Goal: Information Seeking & Learning: Learn about a topic

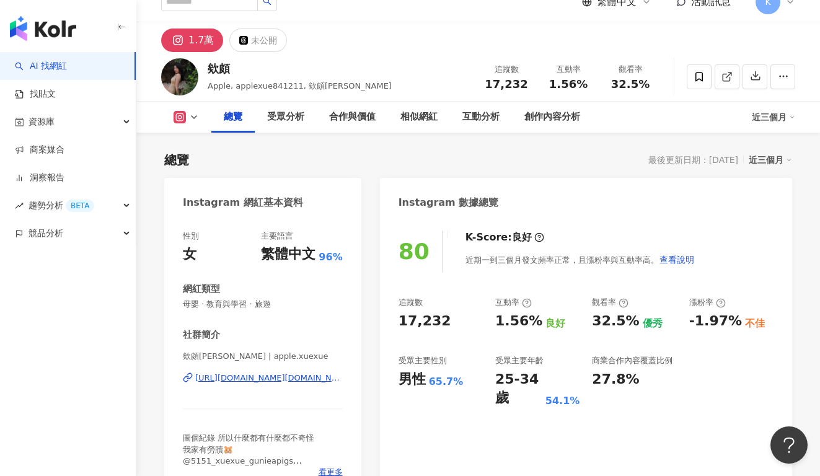
scroll to position [175, 0]
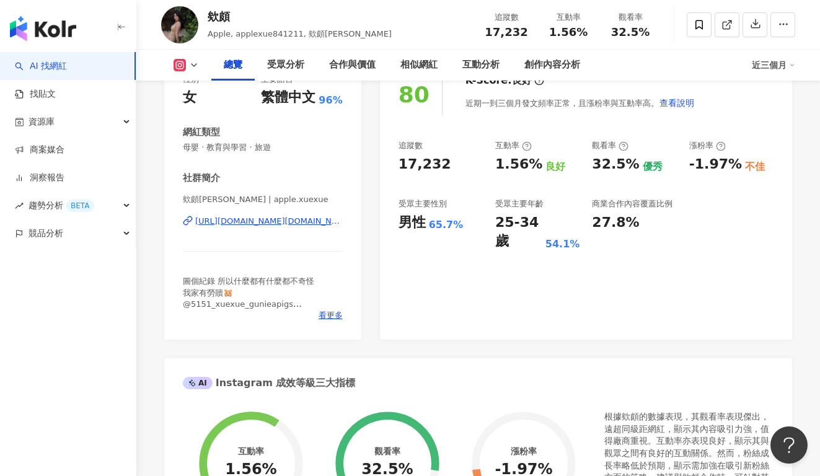
click at [483, 171] on div "追蹤數 17,232 互動率 1.56% 良好 觀看率 32.5% 優秀 漲粉率 -1.97% 不佳 受眾主要性別 男性 65.7% 受眾主要年齡 25-34…" at bounding box center [586, 195] width 375 height 111
drag, startPoint x: 446, startPoint y: 168, endPoint x: 393, endPoint y: 161, distance: 53.8
click at [393, 161] on div "80 K-Score : 良好 近期一到三個月發文頻率正常，且漲粉率與互動率高。 查看說明 追蹤數 17,232 互動率 1.56% 良好 觀看率 32.5%…" at bounding box center [586, 200] width 412 height 278
copy div "17,232"
click at [502, 221] on div "25-34 歲" at bounding box center [518, 232] width 47 height 38
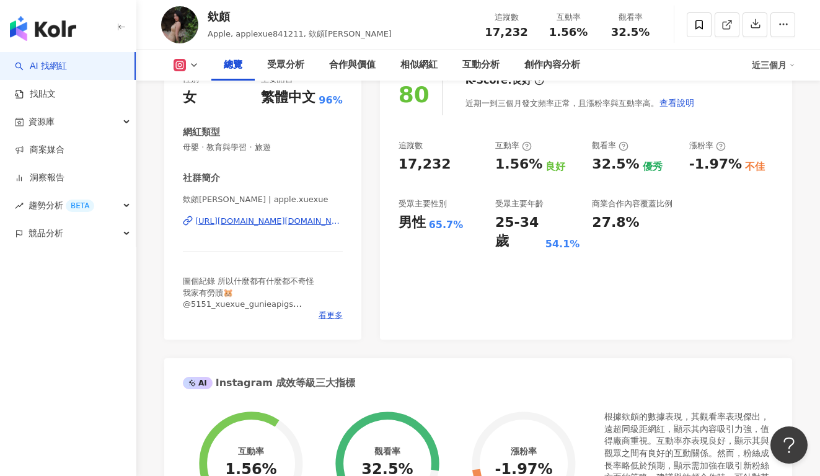
click at [582, 179] on div "追蹤數 17,232 互動率 1.56% 良好 觀看率 32.5% 優秀 漲粉率 -1.97% 不佳 受眾主要性別 男性 65.7% 受眾主要年齡 25-34…" at bounding box center [586, 195] width 375 height 111
drag, startPoint x: 495, startPoint y: 161, endPoint x: 536, endPoint y: 161, distance: 40.3
click at [536, 161] on div "1.56% 良好" at bounding box center [537, 164] width 84 height 19
copy div "1.56%"
